Goal: Task Accomplishment & Management: Use online tool/utility

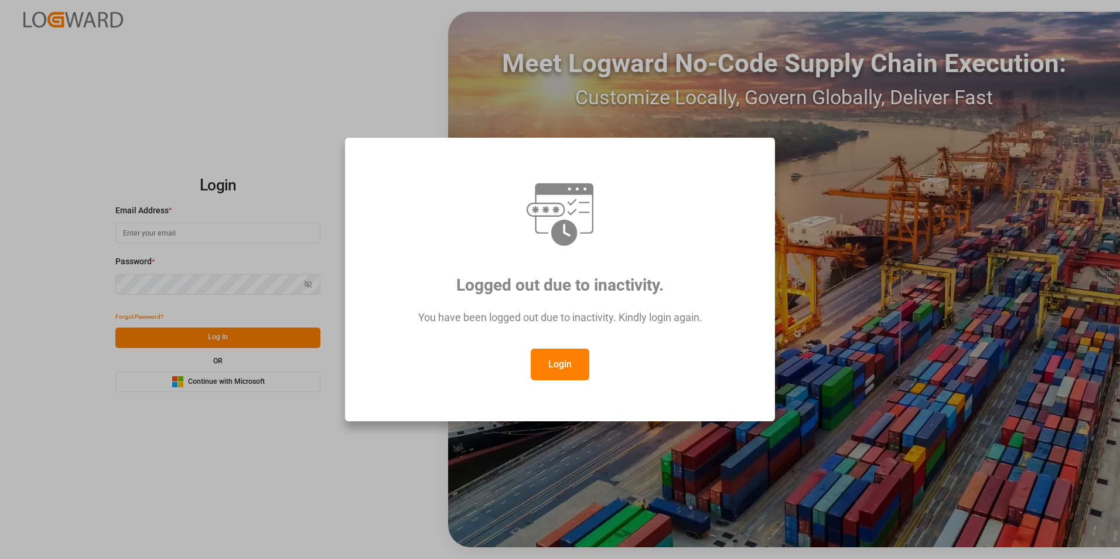
click at [555, 366] on button "Login" at bounding box center [560, 365] width 59 height 32
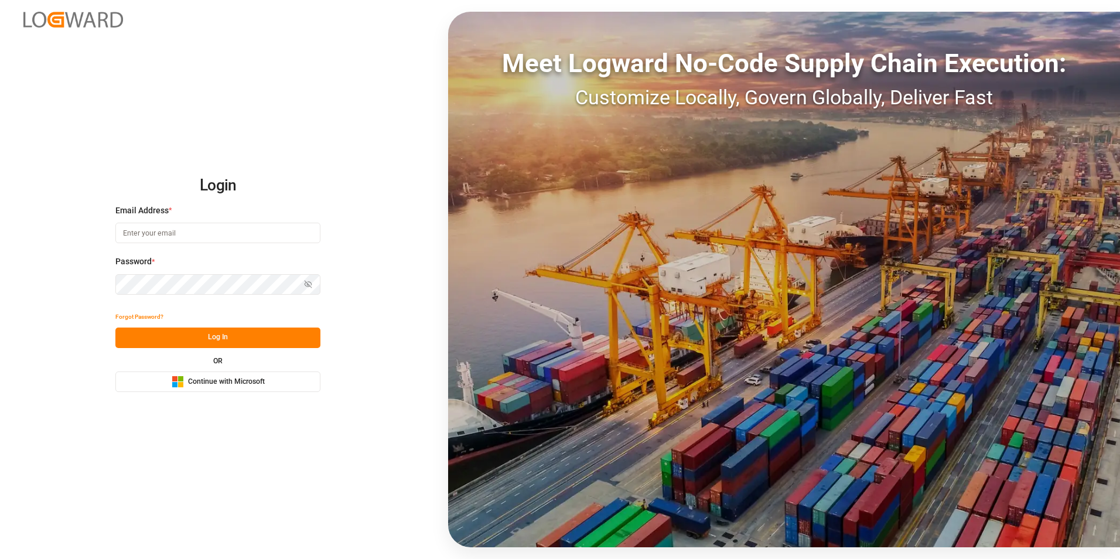
click at [263, 226] on input at bounding box center [217, 233] width 205 height 21
type input "[PERSON_NAME][EMAIL_ADDRESS][PERSON_NAME][DOMAIN_NAME]"
click at [273, 337] on button "Log In" at bounding box center [217, 337] width 205 height 21
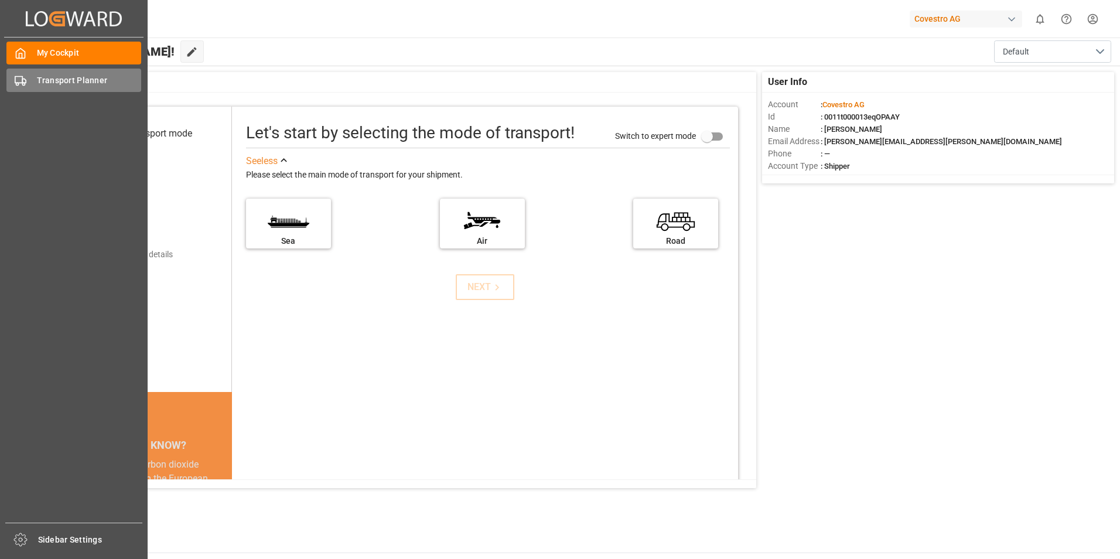
click at [31, 74] on div "Transport Planner Transport Planner" at bounding box center [73, 80] width 135 height 23
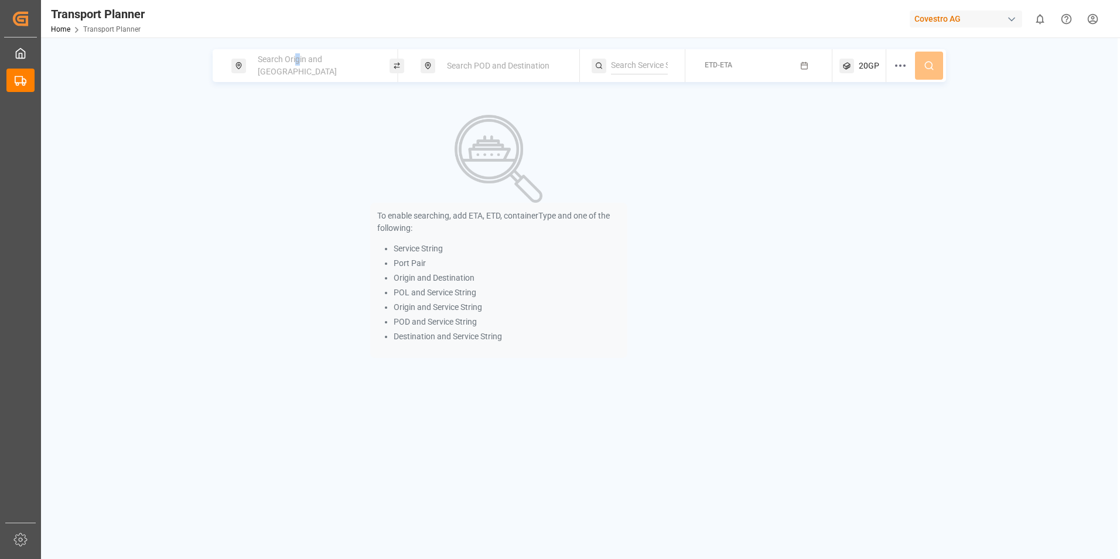
click at [298, 60] on div "Search Origin and [GEOGRAPHIC_DATA]" at bounding box center [314, 66] width 127 height 34
click at [279, 153] on input at bounding box center [304, 160] width 118 height 18
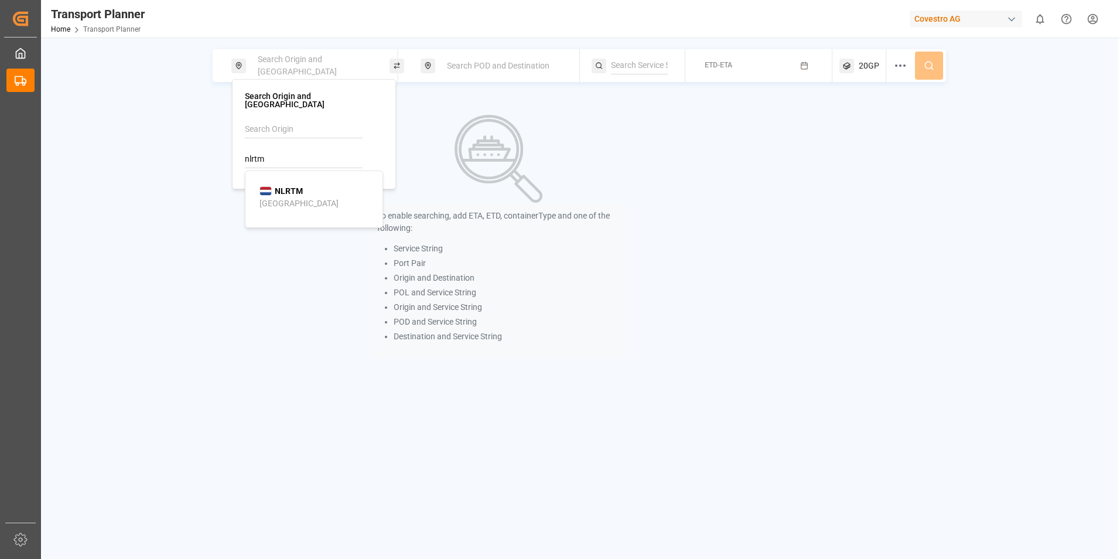
click at [295, 197] on div "[GEOGRAPHIC_DATA]" at bounding box center [298, 203] width 79 height 12
type input "NLRTM"
click at [497, 73] on div "Search POD and Destination" at bounding box center [503, 66] width 127 height 22
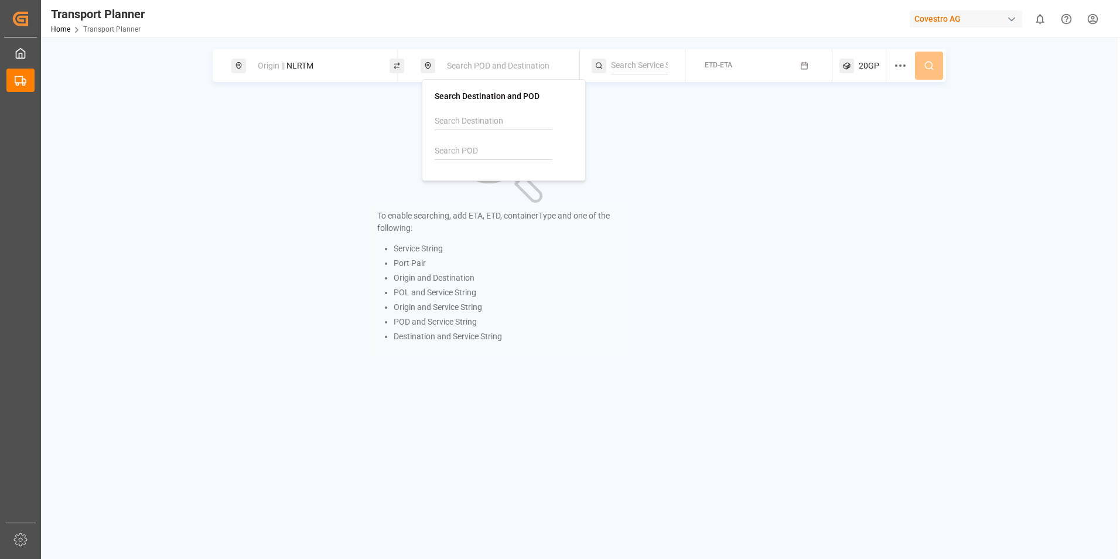
click at [496, 149] on input at bounding box center [494, 151] width 118 height 18
click at [480, 182] on b "CNSHA" at bounding box center [479, 182] width 28 height 9
type input "CNSHA"
click at [711, 69] on span "ETD-ETA" at bounding box center [719, 65] width 28 height 8
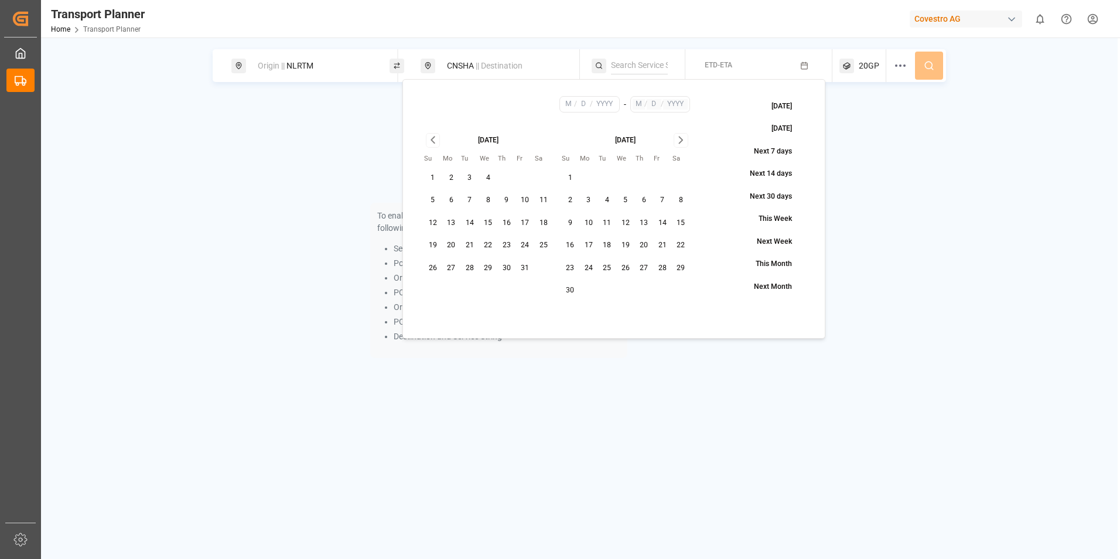
click at [487, 268] on button "29" at bounding box center [488, 268] width 19 height 19
type input "10"
type input "29"
type input "2025"
click at [643, 105] on input "text" at bounding box center [639, 104] width 12 height 11
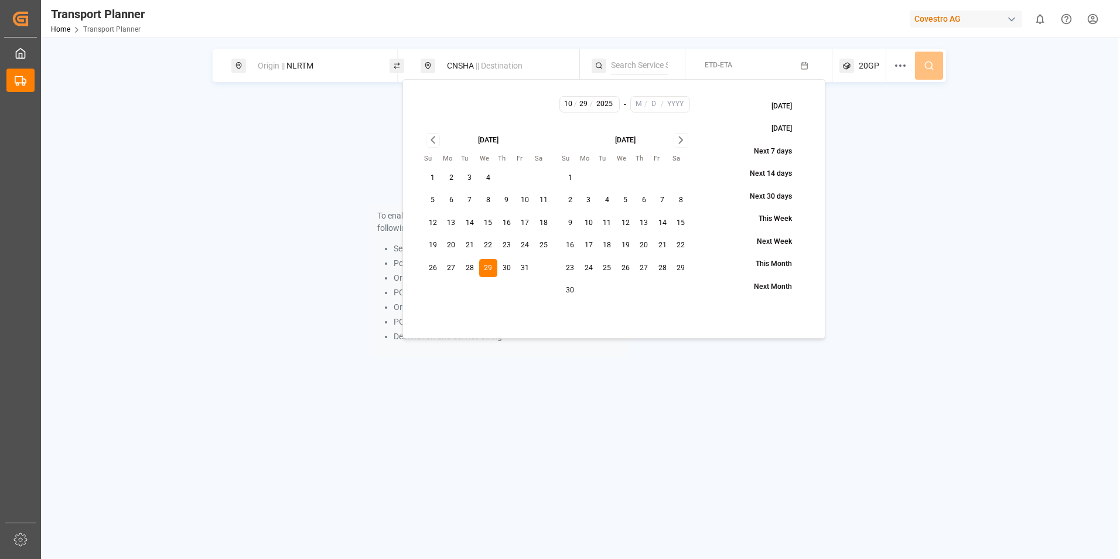
click at [678, 140] on icon "Go to next month" at bounding box center [680, 140] width 13 height 14
click at [605, 223] on button "13" at bounding box center [607, 223] width 19 height 19
type input "1"
type input "13"
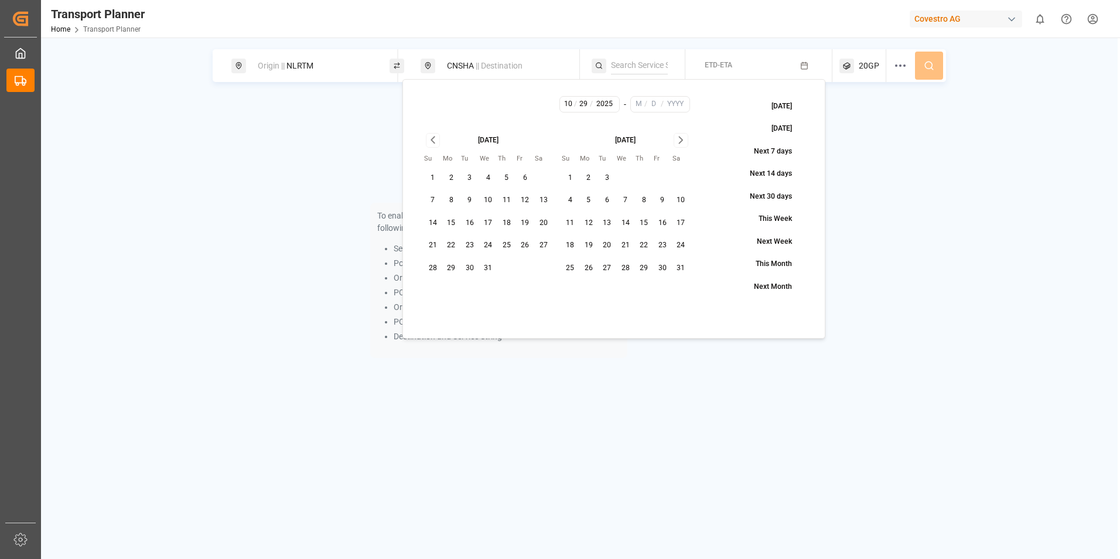
type input "2026"
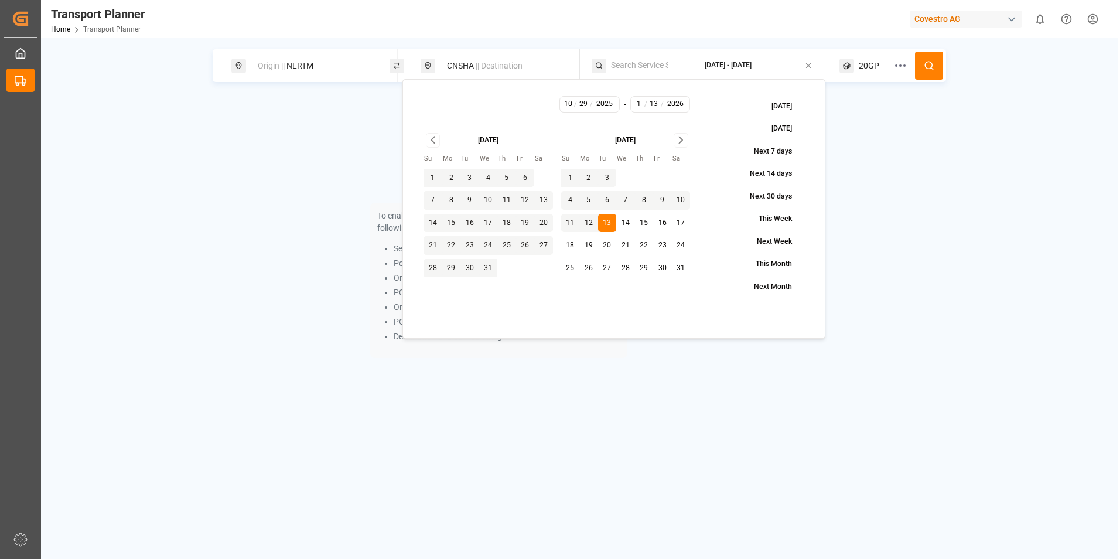
click at [871, 65] on span "20GP" at bounding box center [869, 66] width 21 height 12
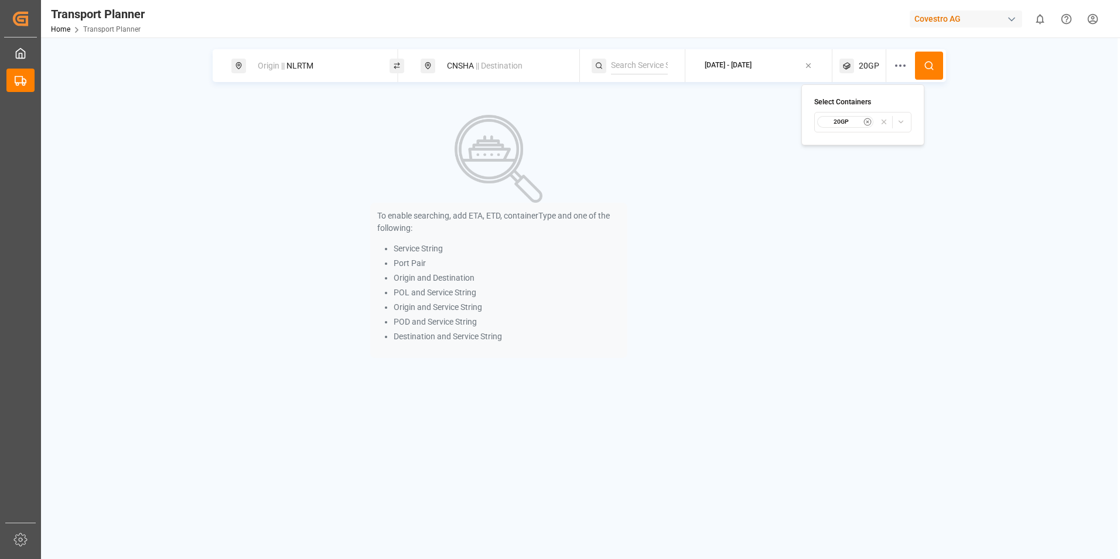
click at [855, 122] on small "20GP" at bounding box center [841, 122] width 41 height 8
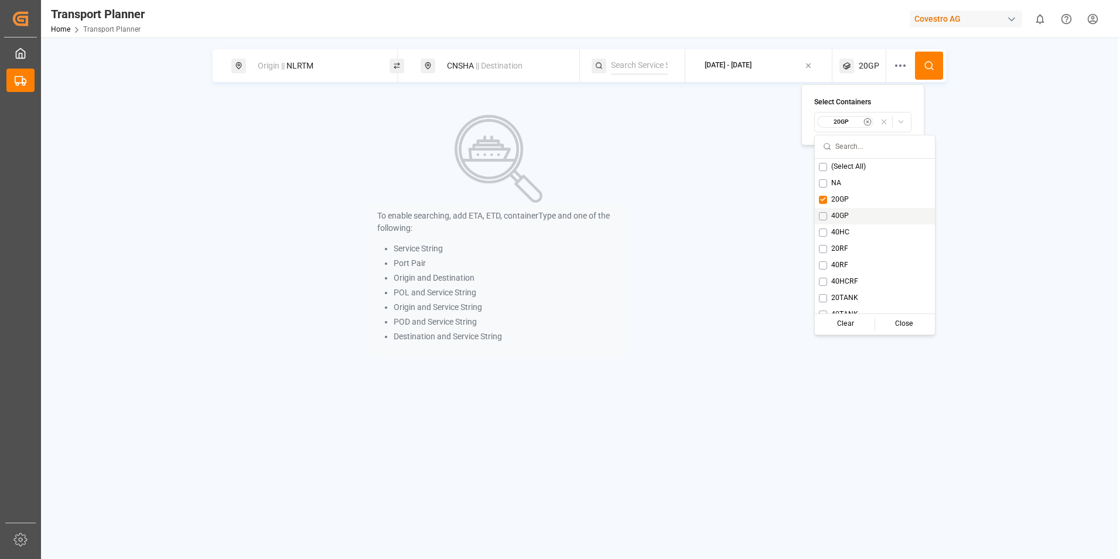
click at [835, 219] on span "40GP" at bounding box center [840, 216] width 18 height 11
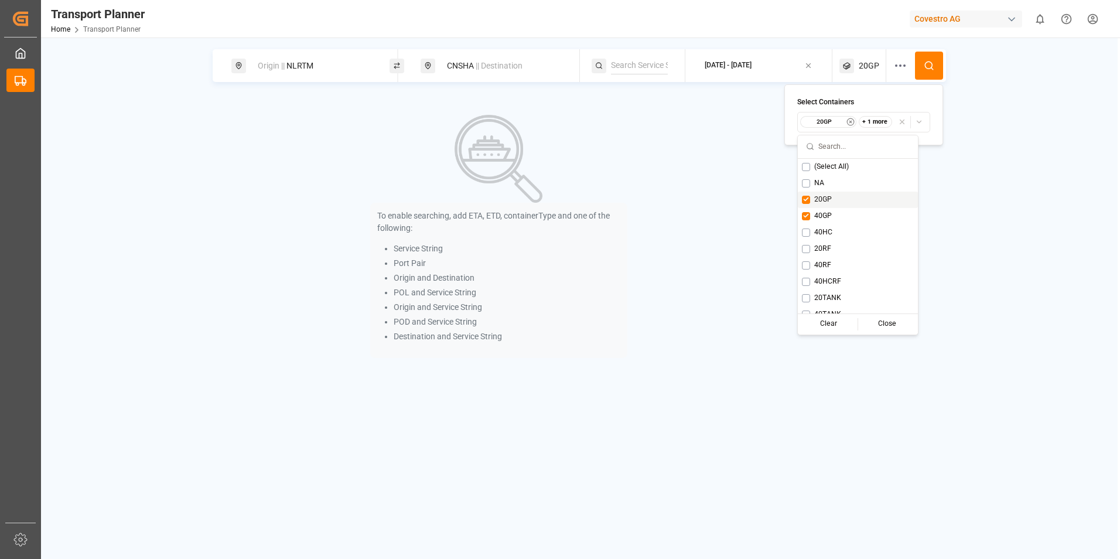
click at [828, 199] on span "20GP" at bounding box center [823, 199] width 18 height 11
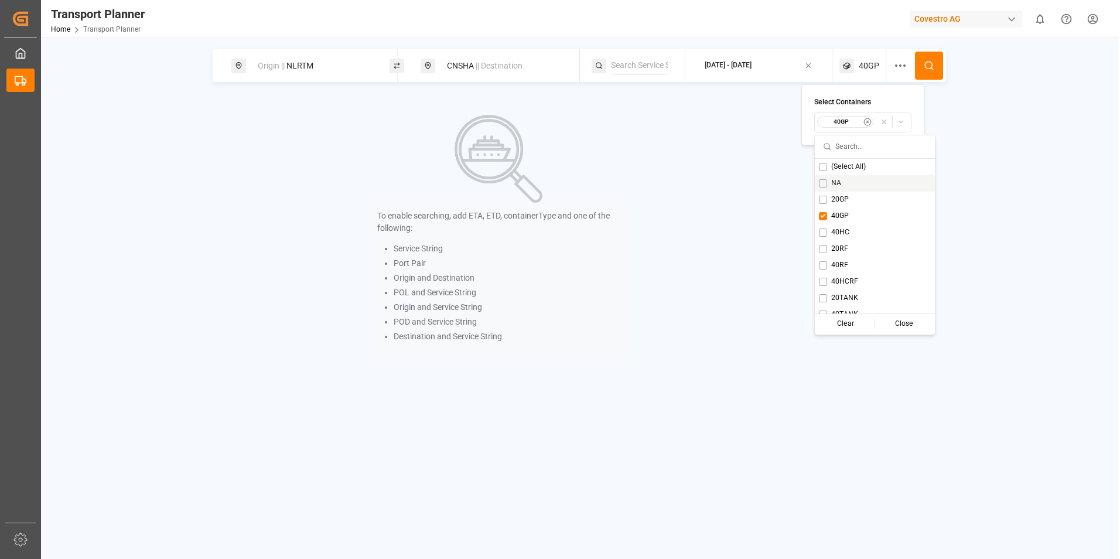
click at [932, 67] on circle at bounding box center [928, 65] width 7 height 7
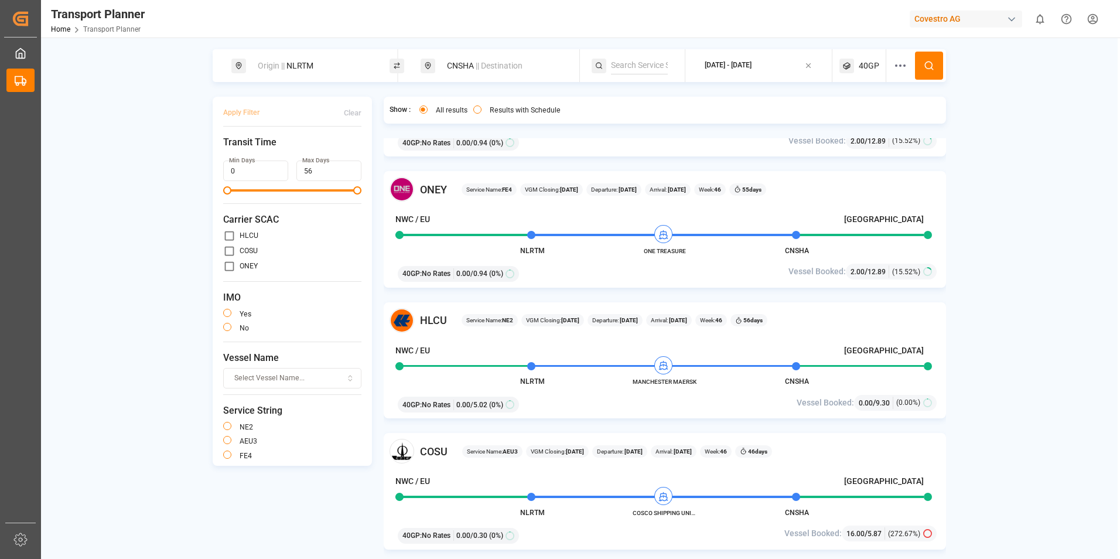
scroll to position [2109, 0]
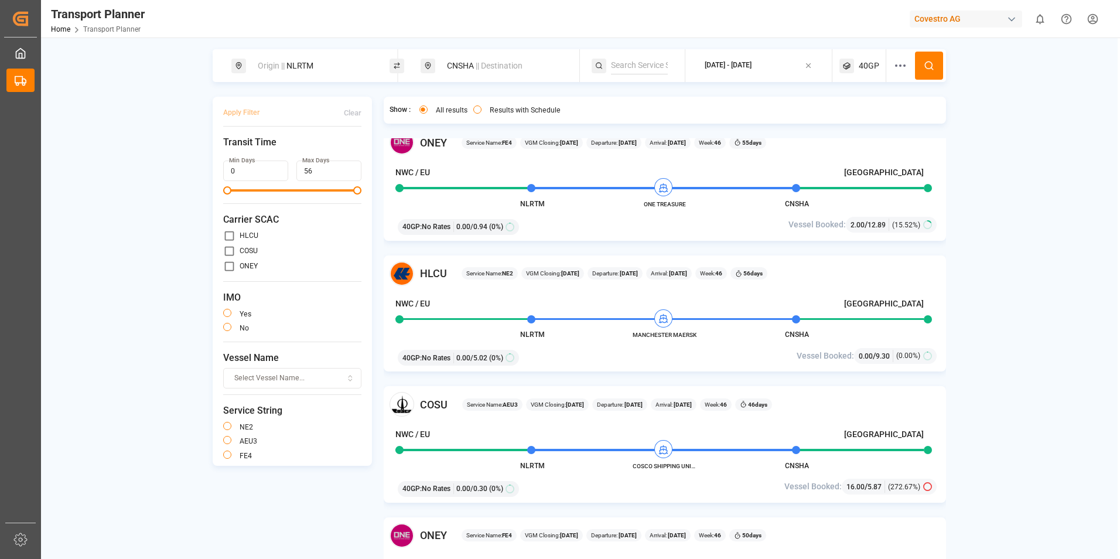
drag, startPoint x: 631, startPoint y: 334, endPoint x: 707, endPoint y: 336, distance: 76.2
click at [707, 336] on div "HLCU Service Name: NE2 VGM Closing: [DATE] Departure: [DATE] Arrival: [DATE] We…" at bounding box center [665, 313] width 563 height 117
drag, startPoint x: 632, startPoint y: 334, endPoint x: 696, endPoint y: 337, distance: 64.5
click at [696, 337] on span "MANCHESTER MAERSK" at bounding box center [665, 334] width 64 height 9
copy span "MANCHESTER MAERSK"
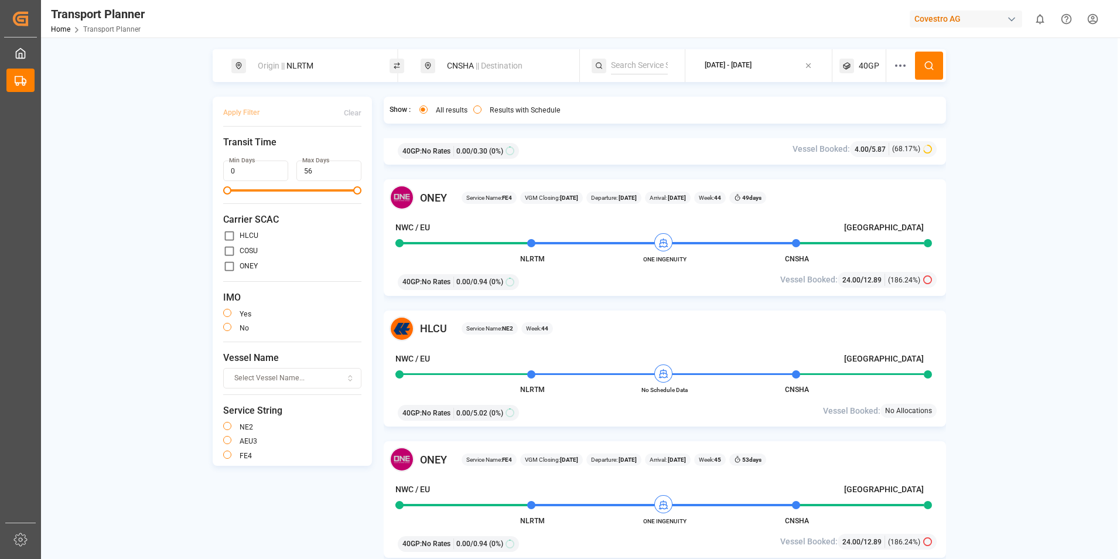
scroll to position [1289, 0]
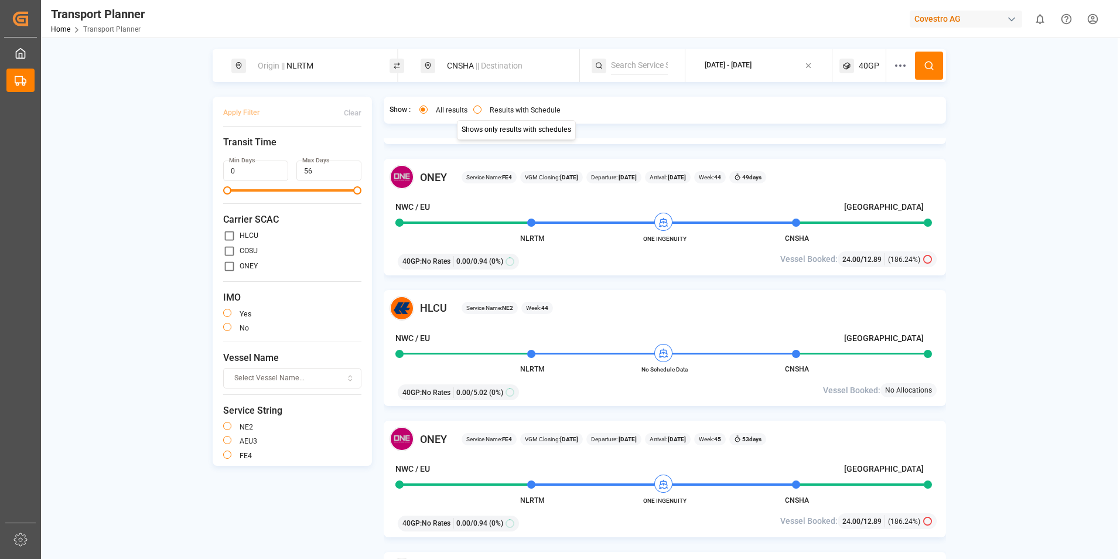
click at [479, 109] on button "Results with Schedule" at bounding box center [477, 109] width 8 height 8
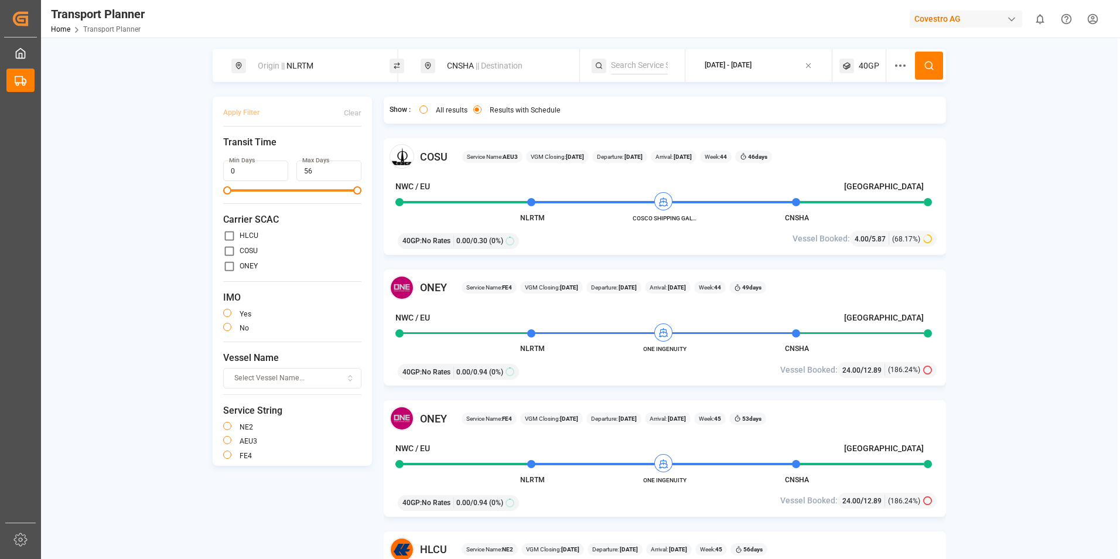
drag, startPoint x: 458, startPoint y: 67, endPoint x: 458, endPoint y: 74, distance: 6.4
click at [459, 67] on div "CNSHA || Destination" at bounding box center [503, 66] width 127 height 22
click at [479, 149] on input "CNSHA" at bounding box center [494, 151] width 118 height 18
type input "C"
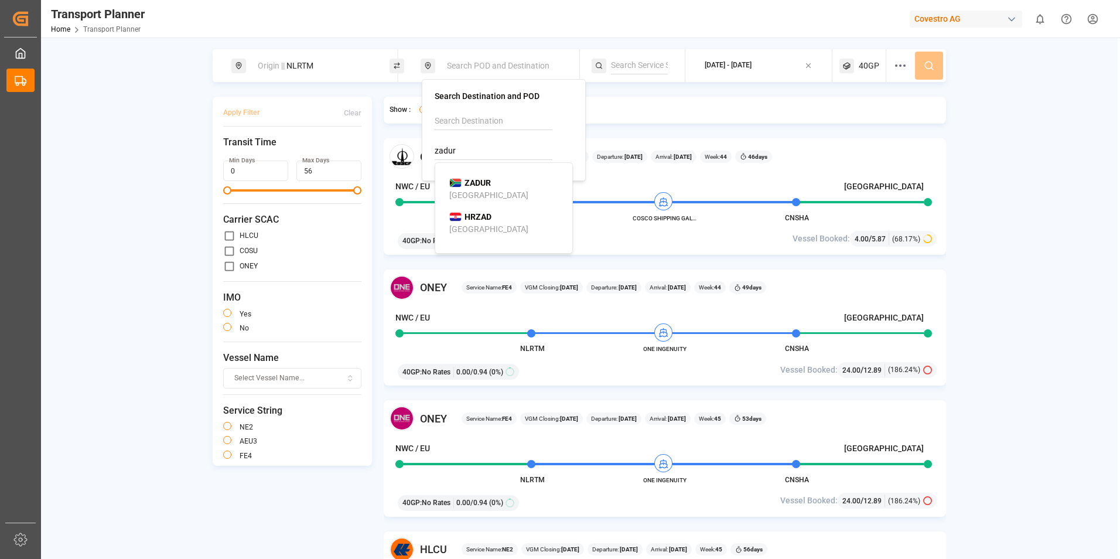
click at [491, 188] on div "ZADUR [GEOGRAPHIC_DATA]" at bounding box center [506, 189] width 114 height 25
type input "ZADUR"
click at [924, 70] on icon at bounding box center [929, 65] width 11 height 11
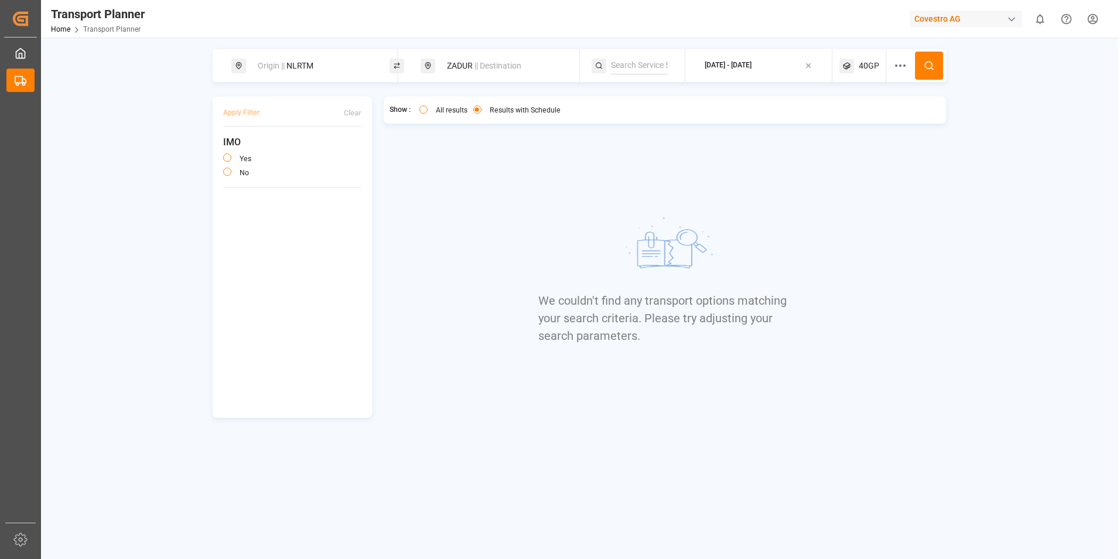
click at [305, 64] on div "Origin || NLRTM" at bounding box center [314, 66] width 127 height 22
click at [289, 151] on input "NLRTM" at bounding box center [304, 160] width 118 height 18
type input "N"
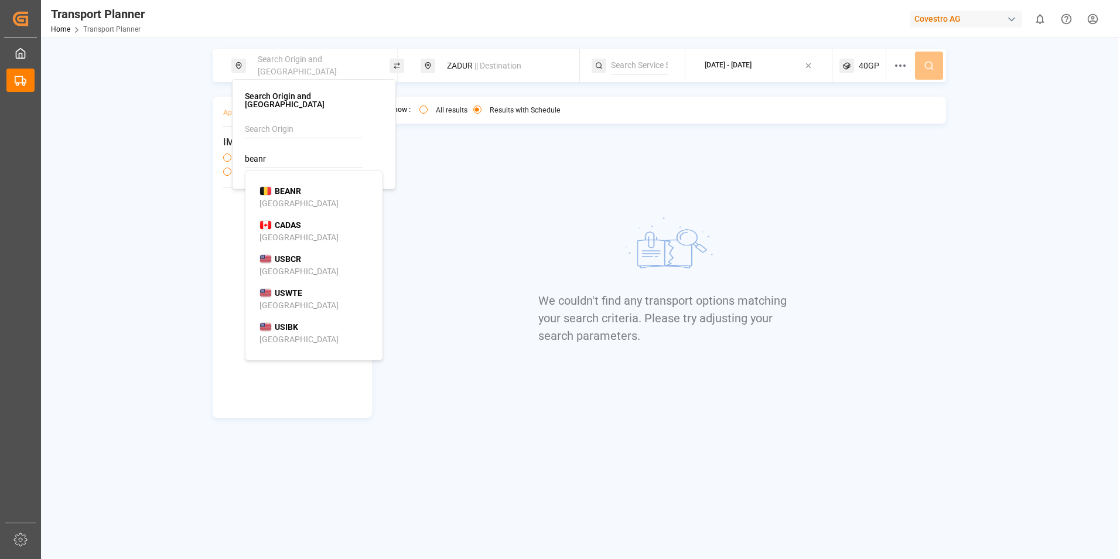
click at [292, 186] on b "BEANR" at bounding box center [288, 190] width 26 height 9
type input "BEANR"
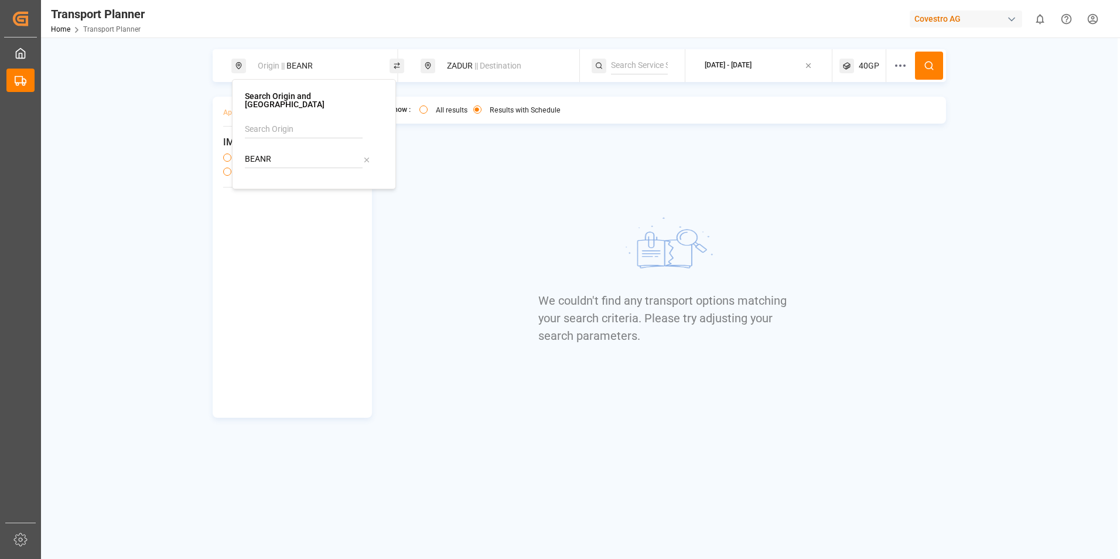
click at [941, 67] on button at bounding box center [929, 66] width 28 height 28
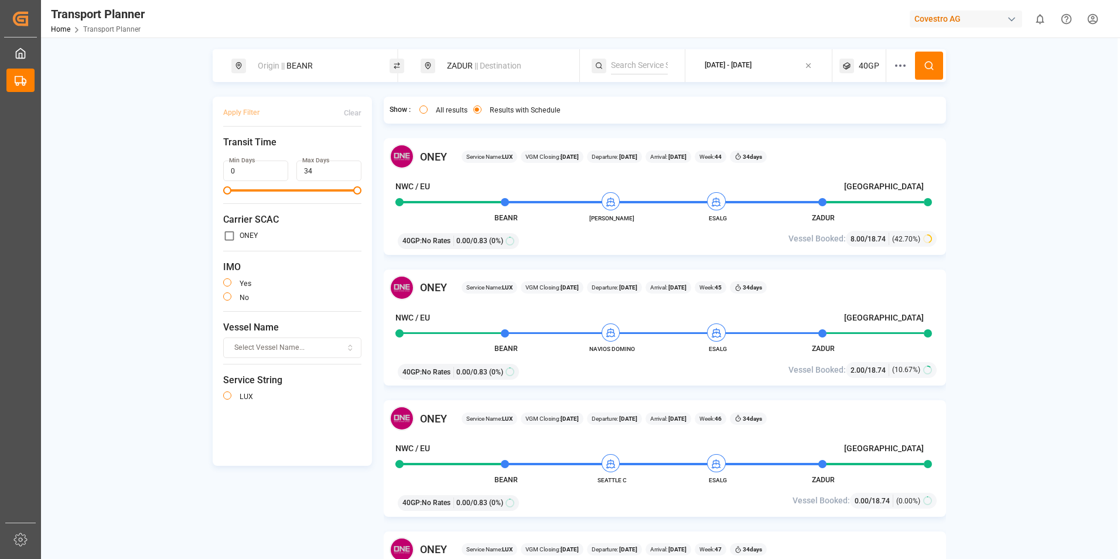
click at [348, 62] on div "Origin || BEANR" at bounding box center [314, 66] width 127 height 22
click at [293, 153] on input "BEANR" at bounding box center [304, 160] width 118 height 18
type input "B"
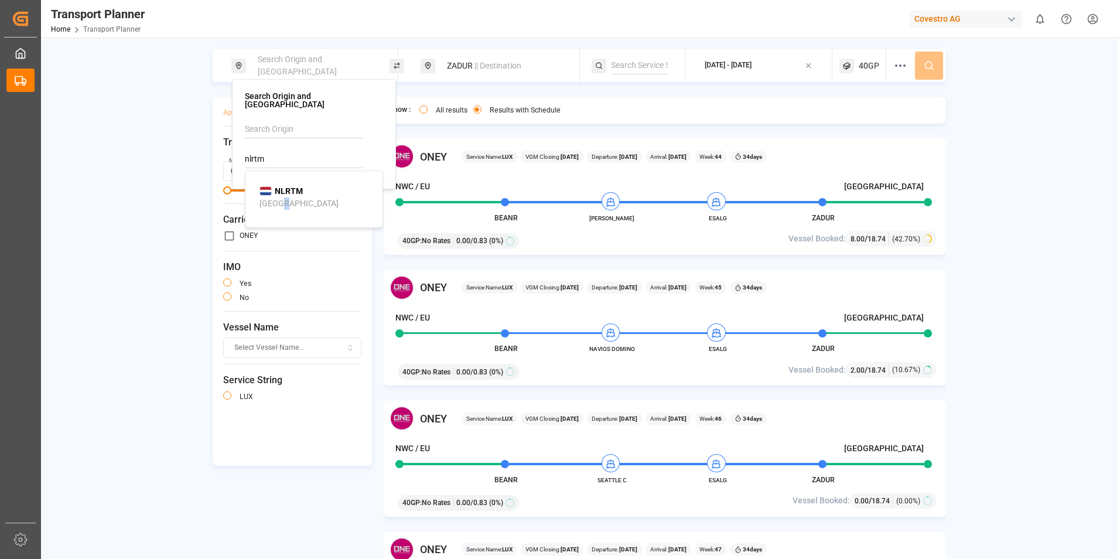
drag, startPoint x: 280, startPoint y: 190, endPoint x: 319, endPoint y: 178, distance: 40.4
click at [282, 197] on div "[GEOGRAPHIC_DATA]" at bounding box center [298, 203] width 79 height 12
type input "NLRTM"
click at [517, 62] on span "|| Destination" at bounding box center [497, 65] width 47 height 9
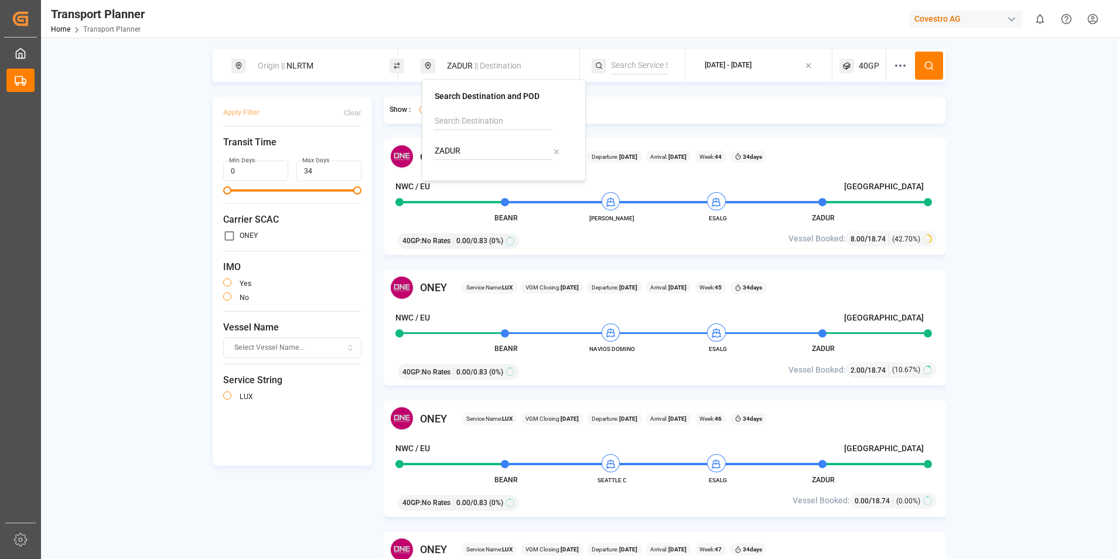
click at [483, 149] on input "ZADUR" at bounding box center [494, 151] width 118 height 18
type input "Z"
drag, startPoint x: 472, startPoint y: 193, endPoint x: 616, endPoint y: 152, distance: 149.8
click at [474, 193] on div "[GEOGRAPHIC_DATA]" at bounding box center [488, 195] width 79 height 12
type input "CNSHA"
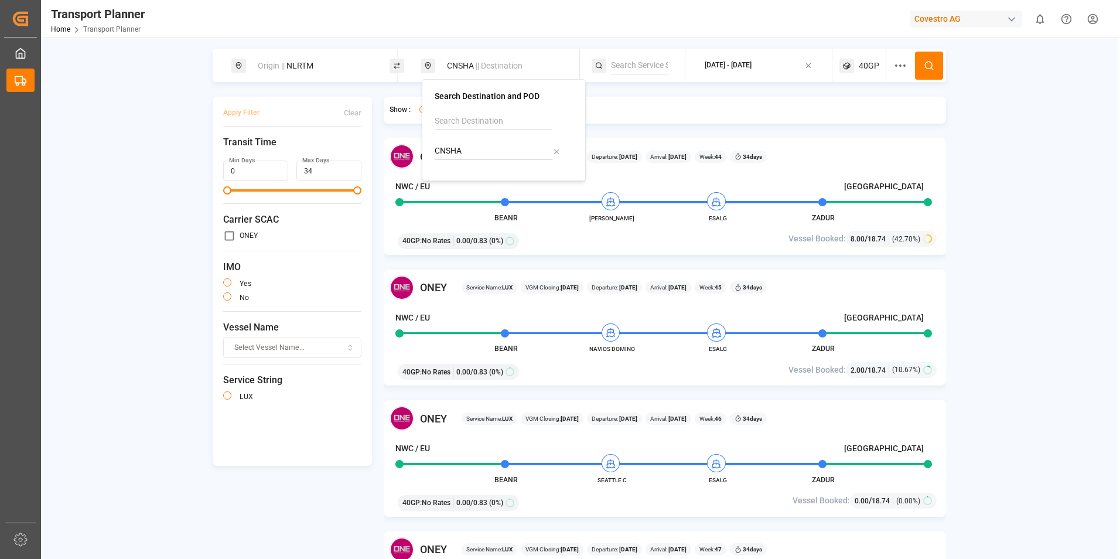
click at [869, 65] on span "40GP" at bounding box center [869, 66] width 21 height 12
click at [845, 120] on small "40GP" at bounding box center [841, 122] width 41 height 8
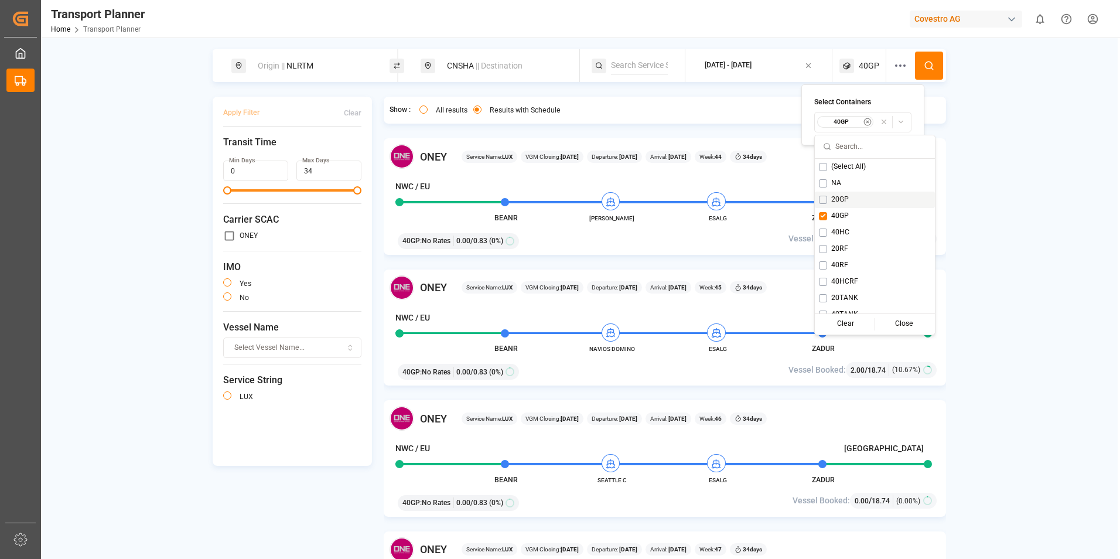
drag, startPoint x: 827, startPoint y: 197, endPoint x: 827, endPoint y: 210, distance: 12.3
click at [827, 199] on div "20GP" at bounding box center [875, 200] width 120 height 16
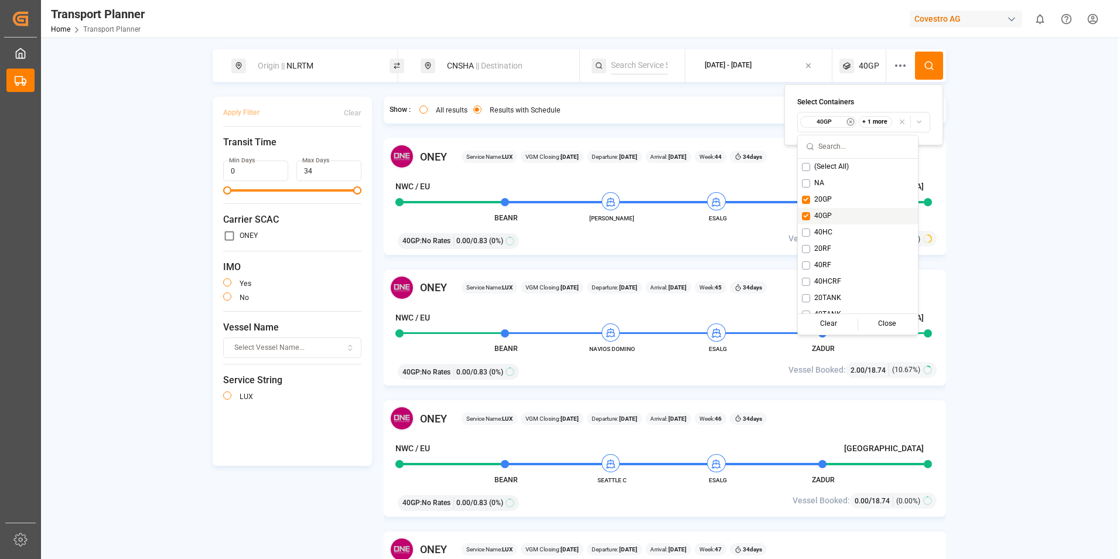
click at [817, 217] on span "40GP" at bounding box center [823, 216] width 18 height 11
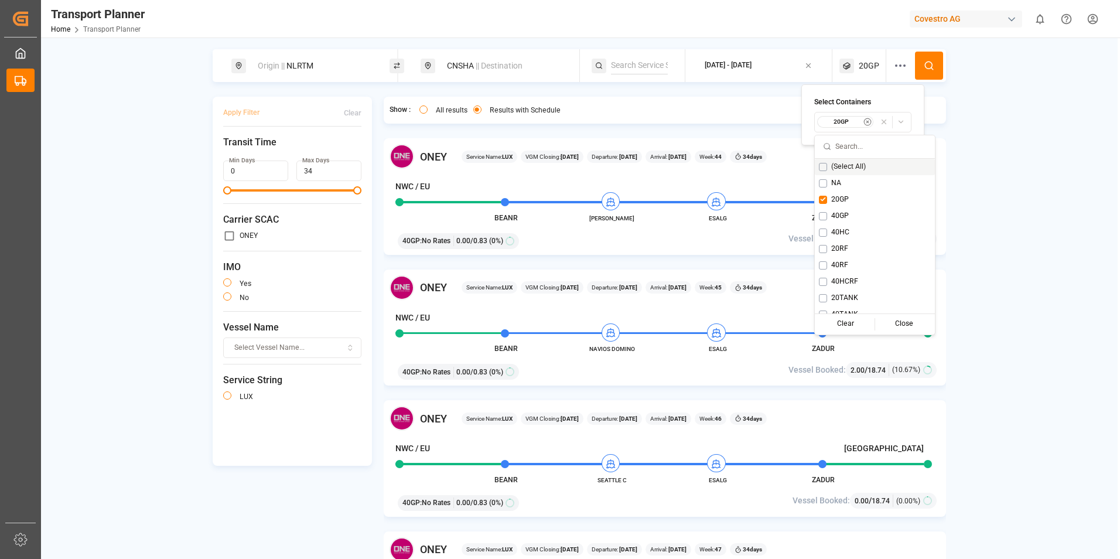
click at [927, 67] on icon at bounding box center [929, 65] width 11 height 11
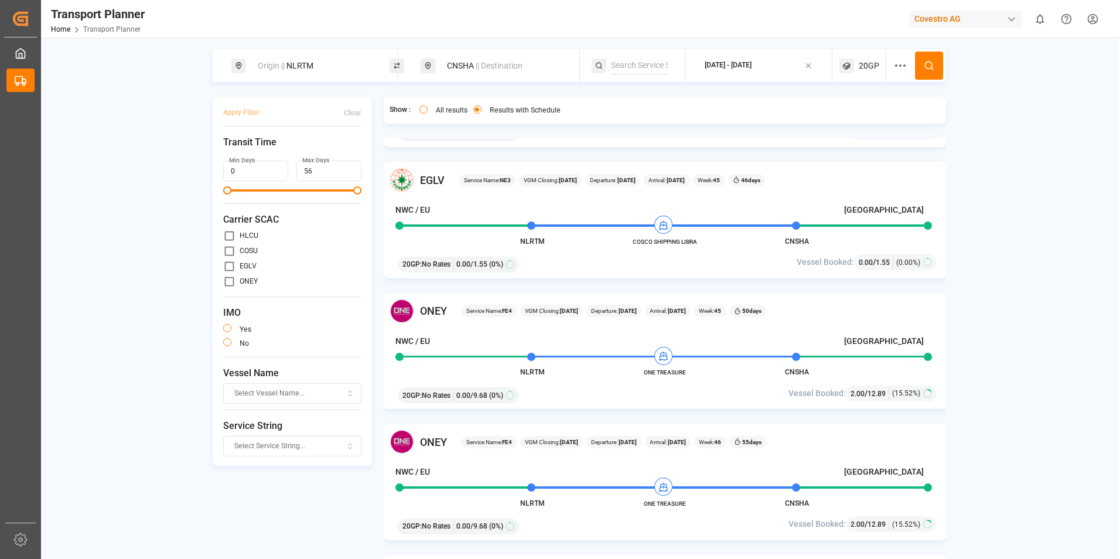
scroll to position [879, 0]
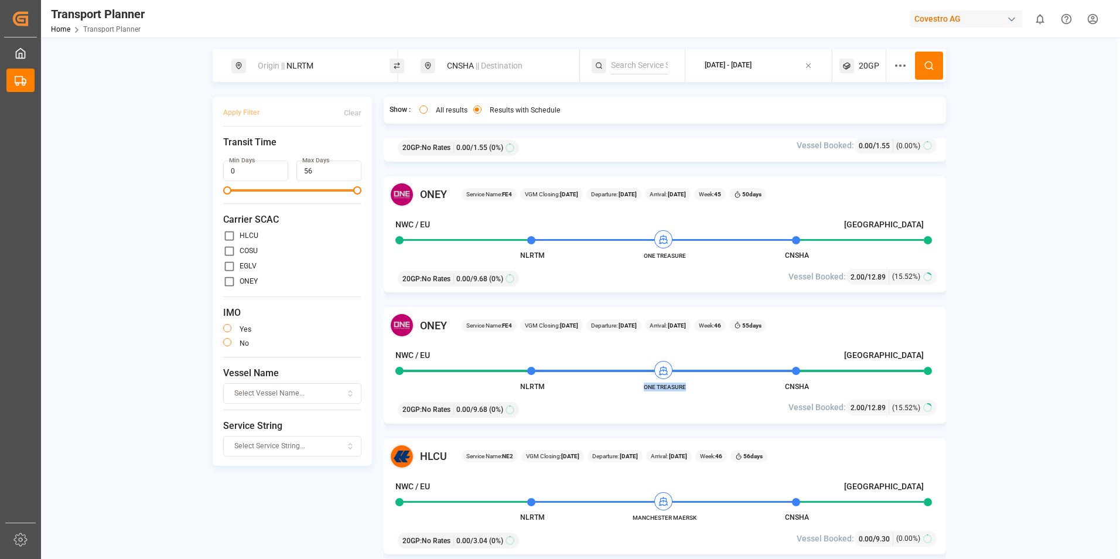
drag, startPoint x: 689, startPoint y: 387, endPoint x: 641, endPoint y: 389, distance: 48.7
click at [641, 389] on span "ONE TREASURE" at bounding box center [665, 387] width 64 height 9
copy span "ONE TREASURE"
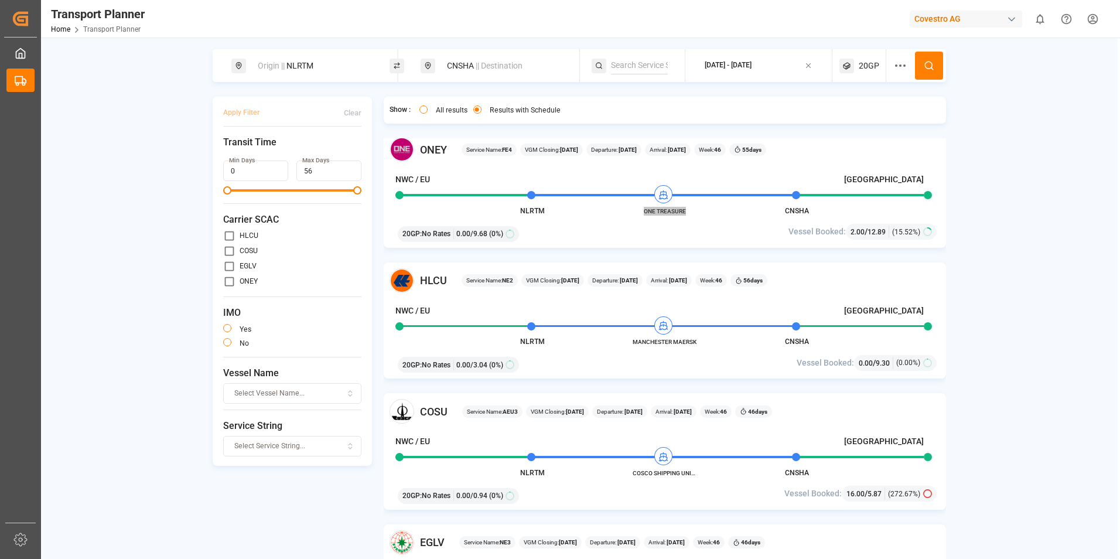
scroll to position [1113, 0]
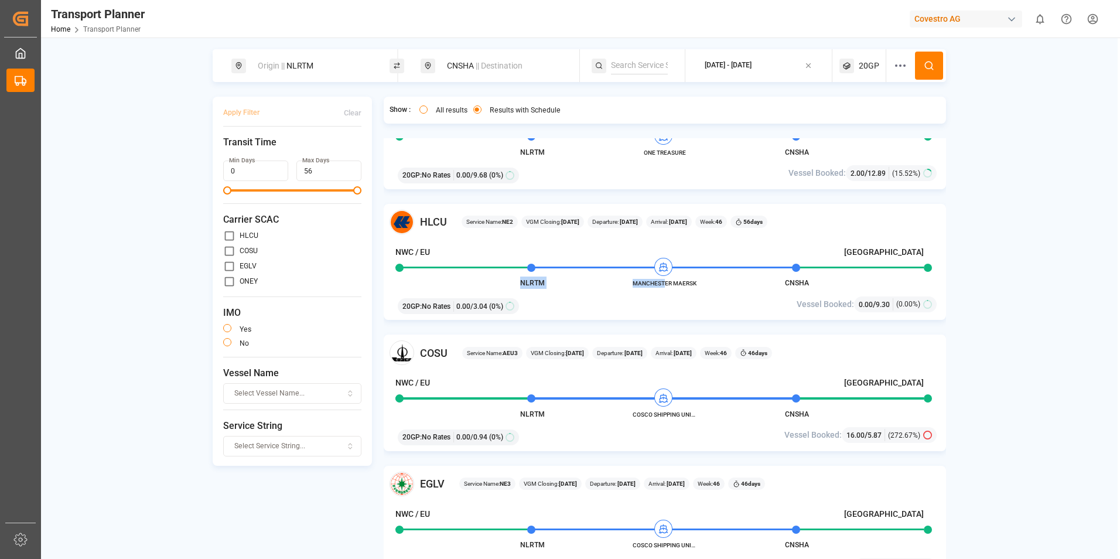
drag, startPoint x: 702, startPoint y: 285, endPoint x: 665, endPoint y: 286, distance: 36.9
click at [665, 286] on div "HLCU Service Name: NE2 VGM Closing: [DATE] Departure: [DATE] Arrival: [DATE] We…" at bounding box center [665, 262] width 563 height 117
drag, startPoint x: 665, startPoint y: 286, endPoint x: 726, endPoint y: 292, distance: 60.6
click at [726, 292] on div "HLCU Service Name: NE2 VGM Closing: [DATE] Departure: [DATE] Arrival: [DATE] We…" at bounding box center [665, 262] width 563 height 117
drag, startPoint x: 705, startPoint y: 282, endPoint x: 694, endPoint y: 279, distance: 11.9
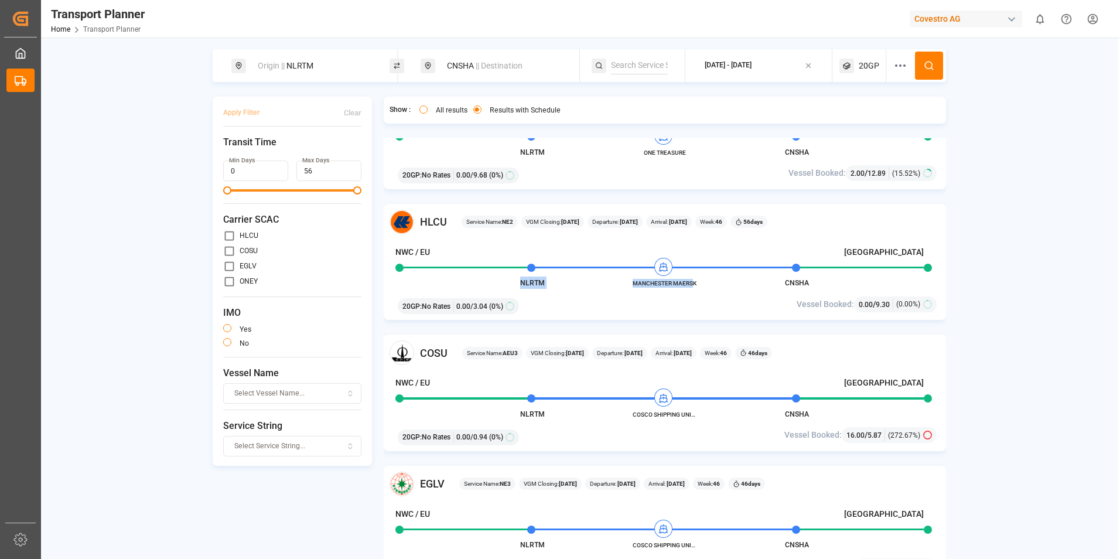
click at [694, 279] on div "HLCU Service Name: NE2 VGM Closing: [DATE] Departure: [DATE] Arrival: [DATE] We…" at bounding box center [665, 262] width 563 height 117
drag, startPoint x: 694, startPoint y: 279, endPoint x: 644, endPoint y: 295, distance: 52.1
click at [644, 295] on div "20GP : No Rates 0.00 / 3.04 (0%)" at bounding box center [574, 304] width 361 height 20
drag, startPoint x: 633, startPoint y: 282, endPoint x: 708, endPoint y: 285, distance: 74.4
click at [708, 285] on div "HLCU Service Name: NE2 VGM Closing: [DATE] Departure: [DATE] Arrival: [DATE] We…" at bounding box center [665, 262] width 563 height 117
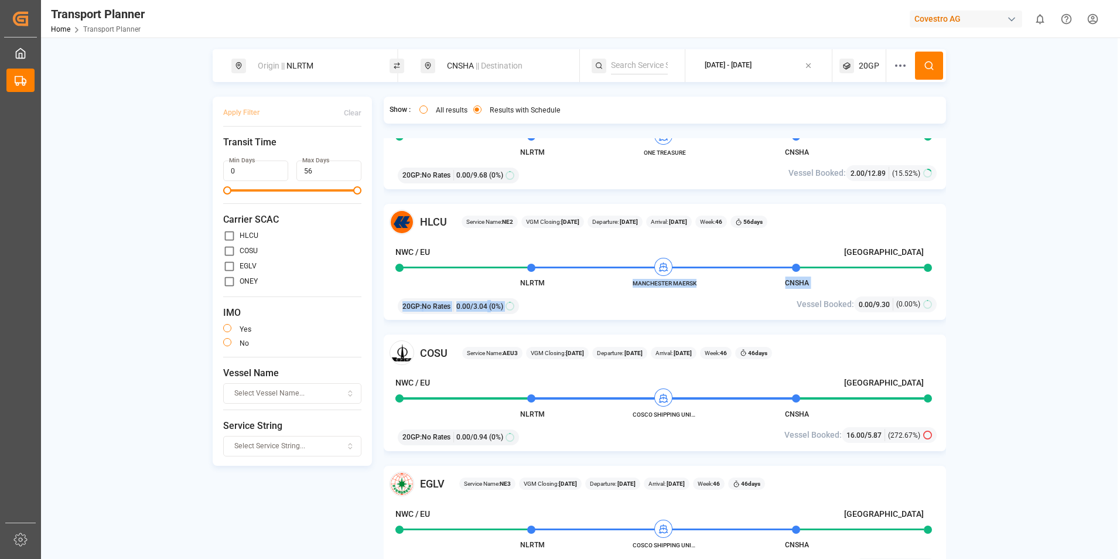
drag, startPoint x: 708, startPoint y: 285, endPoint x: 697, endPoint y: 308, distance: 24.6
click at [699, 308] on div "20GP : No Rates 0.00 / 3.04 (0%)" at bounding box center [574, 304] width 361 height 20
click at [636, 285] on span "MANCHESTER MAERSK" at bounding box center [665, 283] width 64 height 9
click at [636, 252] on div "NWC / EU [GEOGRAPHIC_DATA]" at bounding box center [659, 254] width 529 height 16
drag, startPoint x: 633, startPoint y: 284, endPoint x: 695, endPoint y: 285, distance: 61.5
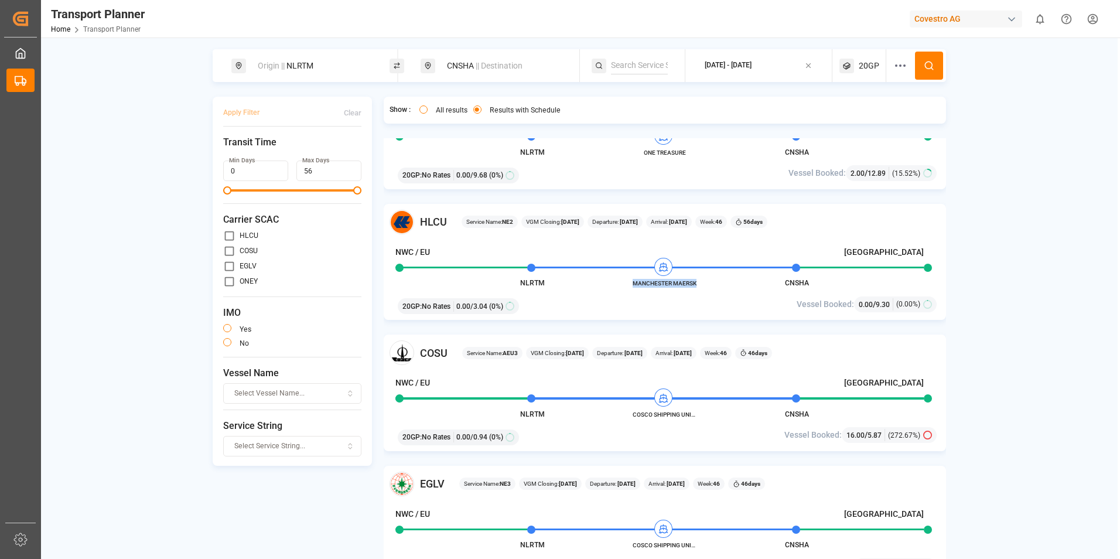
click at [695, 285] on span "MANCHESTER MAERSK" at bounding box center [665, 283] width 64 height 9
copy span "MANCHESTER MAERSK"
